Goal: Find specific page/section: Find specific page/section

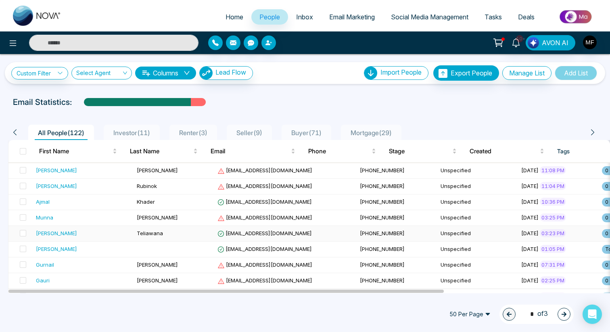
click at [86, 237] on div "[PERSON_NAME]" at bounding box center [83, 233] width 94 height 8
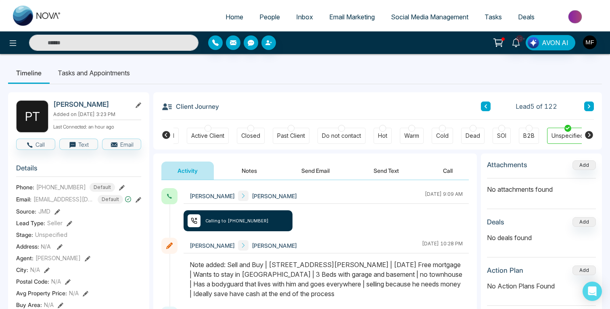
scroll to position [0, 163]
click at [35, 18] on img at bounding box center [37, 16] width 48 height 20
select select "*"
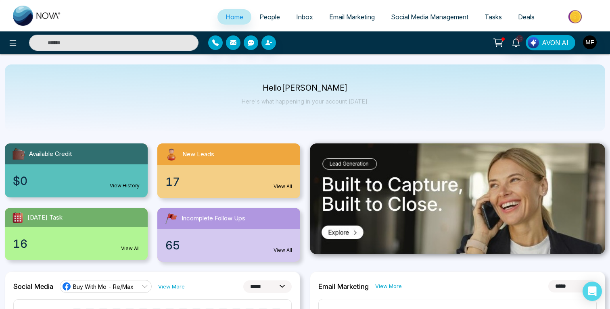
click at [275, 20] on link "People" at bounding box center [269, 16] width 37 height 15
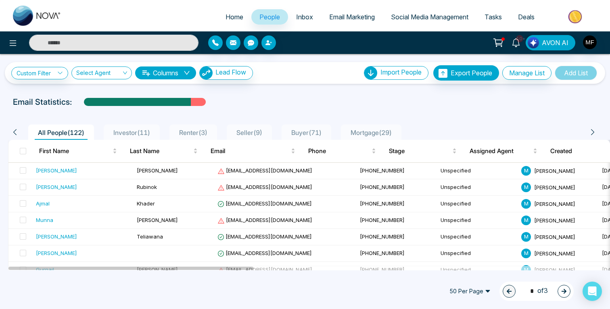
click at [264, 134] on span "Seller ( 9 )" at bounding box center [249, 133] width 32 height 8
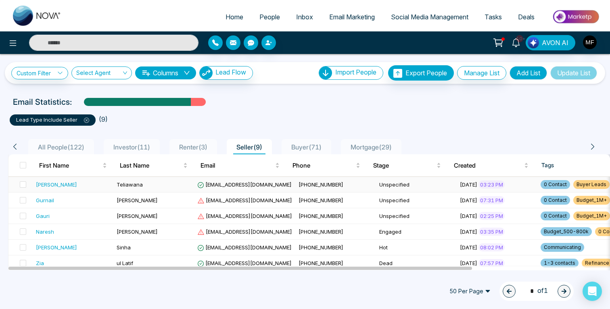
click at [75, 182] on div "[PERSON_NAME]" at bounding box center [73, 185] width 74 height 8
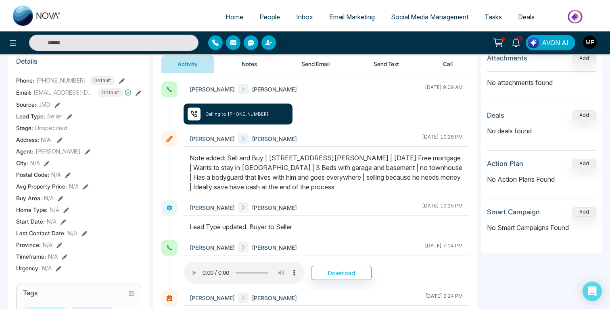
scroll to position [117, 0]
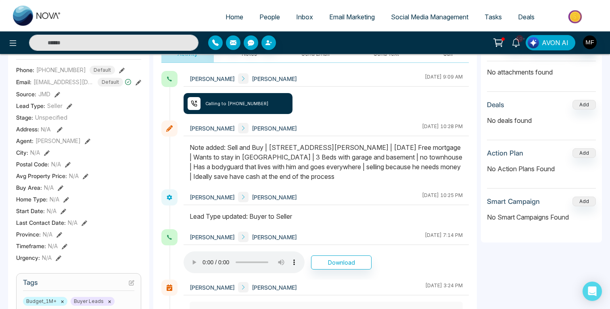
drag, startPoint x: 272, startPoint y: 147, endPoint x: 320, endPoint y: 147, distance: 48.0
click at [320, 147] on div "Note added: Sell and Buy | [STREET_ADDRESS][PERSON_NAME] | [DATE] Free mortgage…" at bounding box center [326, 162] width 273 height 39
click at [551, 46] on span "AVON AI" at bounding box center [555, 43] width 27 height 10
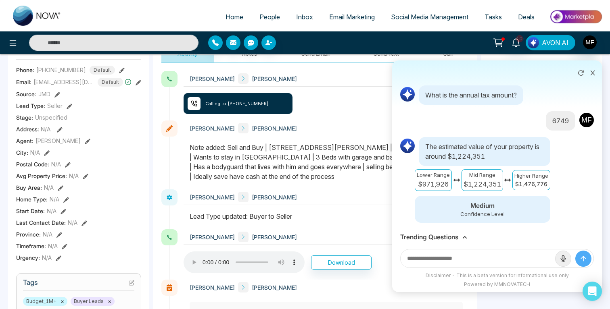
scroll to position [530, 0]
click at [580, 75] on icon at bounding box center [581, 73] width 6 height 6
